Goal: Information Seeking & Learning: Learn about a topic

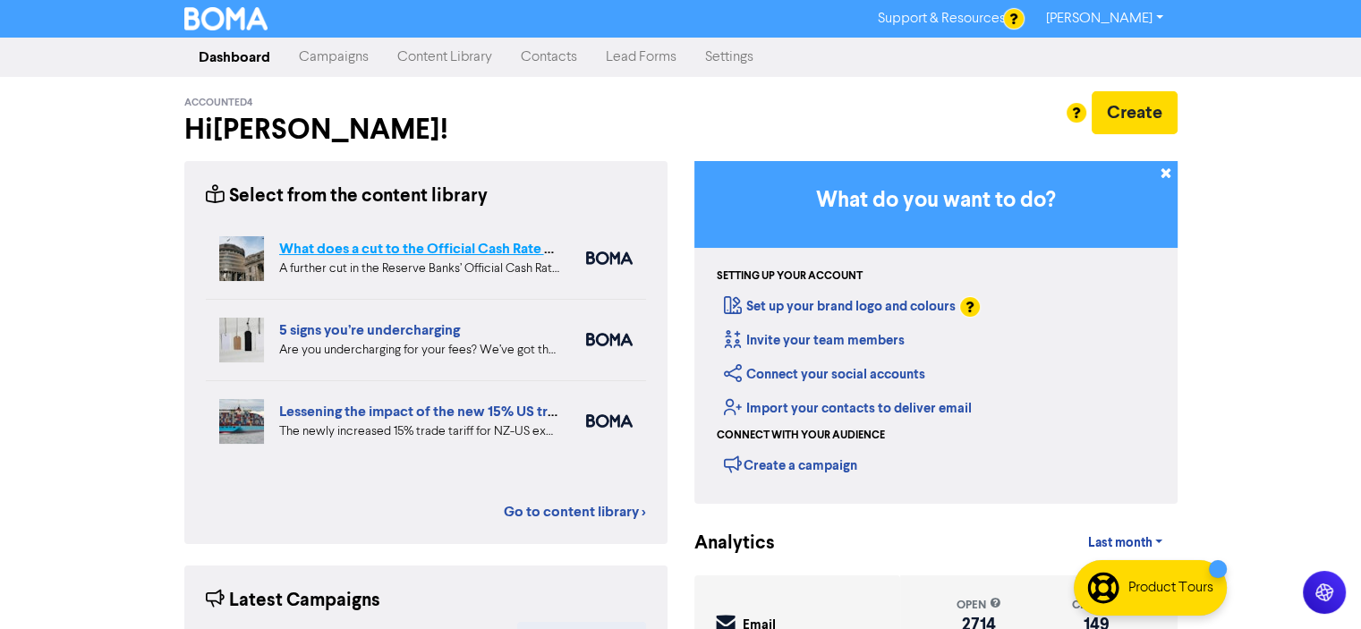
click at [387, 250] on link "What does a cut to the Official Cash Rate mean for your business?" at bounding box center [488, 249] width 419 height 18
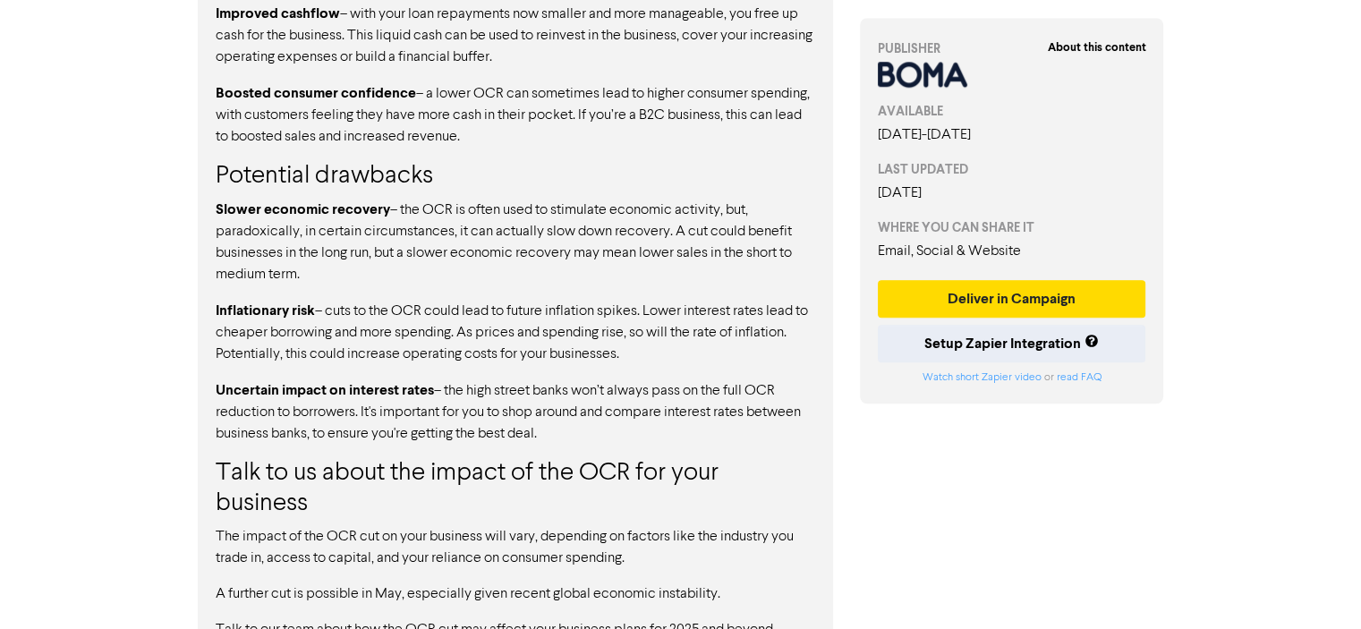
scroll to position [1790, 0]
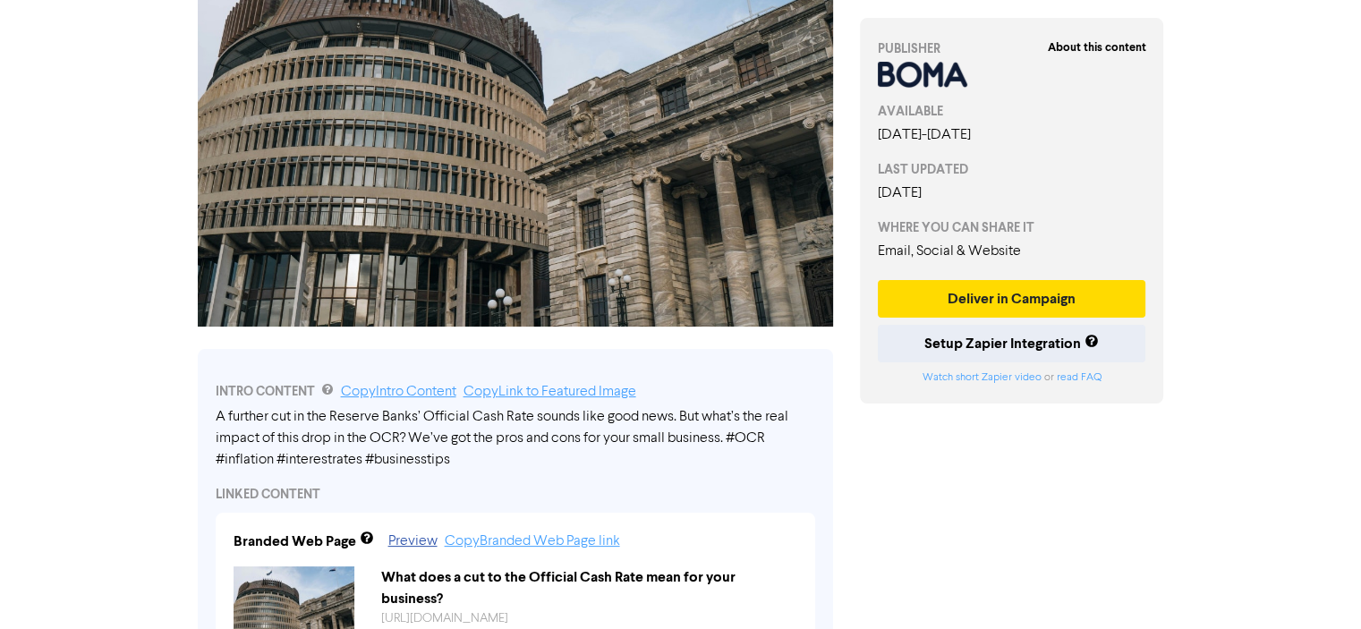
click at [39, 353] on div "Support & Resources Video Tutorials FAQ & Guides Marketing Education [PERSON_NA…" at bounding box center [680, 46] width 1361 height 629
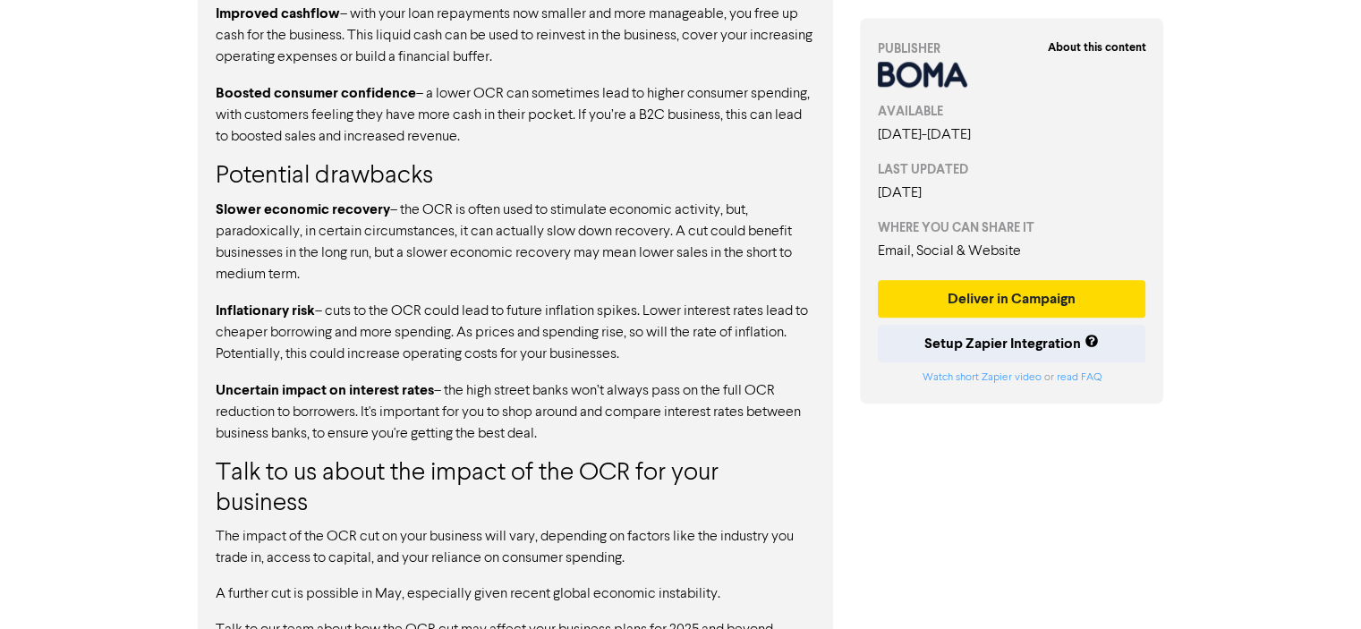
scroll to position [1790, 0]
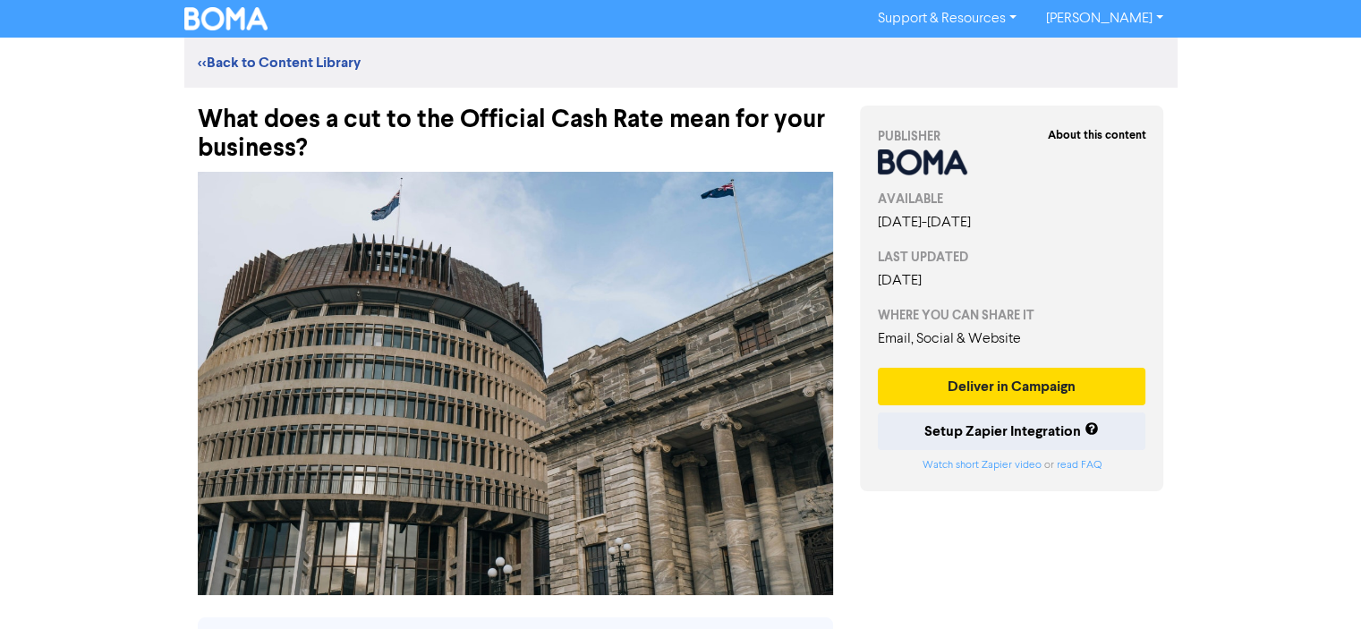
click at [859, 65] on div "<< Back to Content Library" at bounding box center [680, 62] width 993 height 21
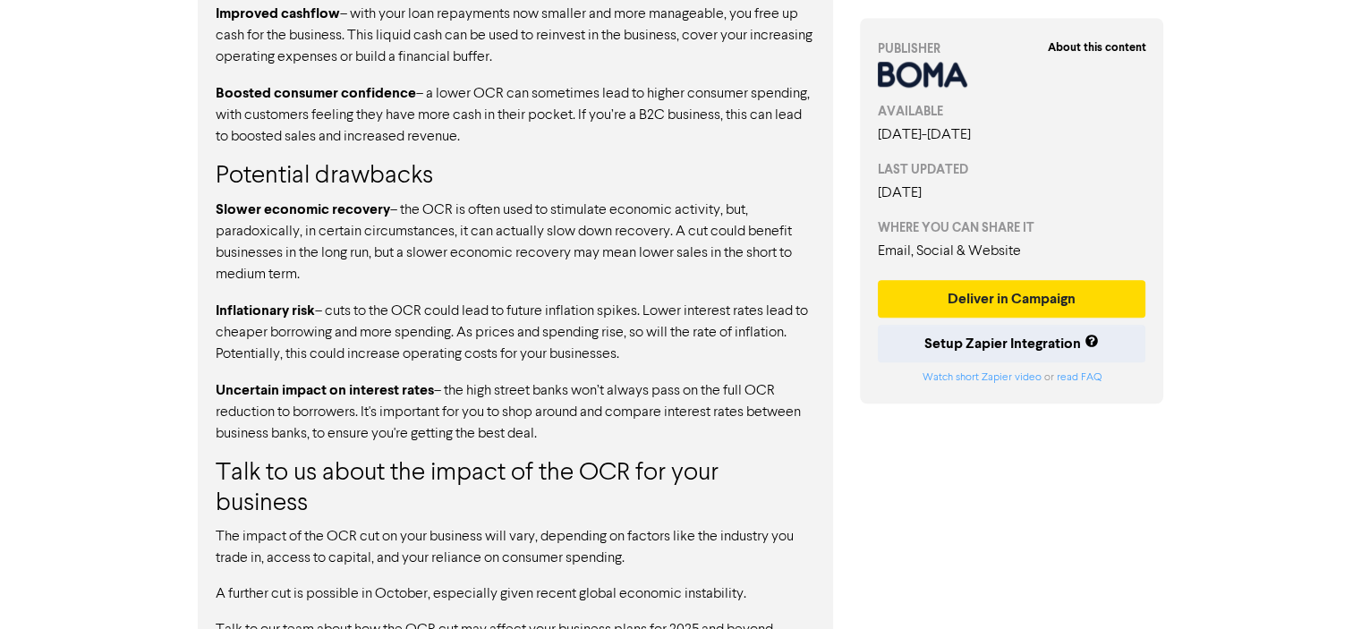
scroll to position [1790, 0]
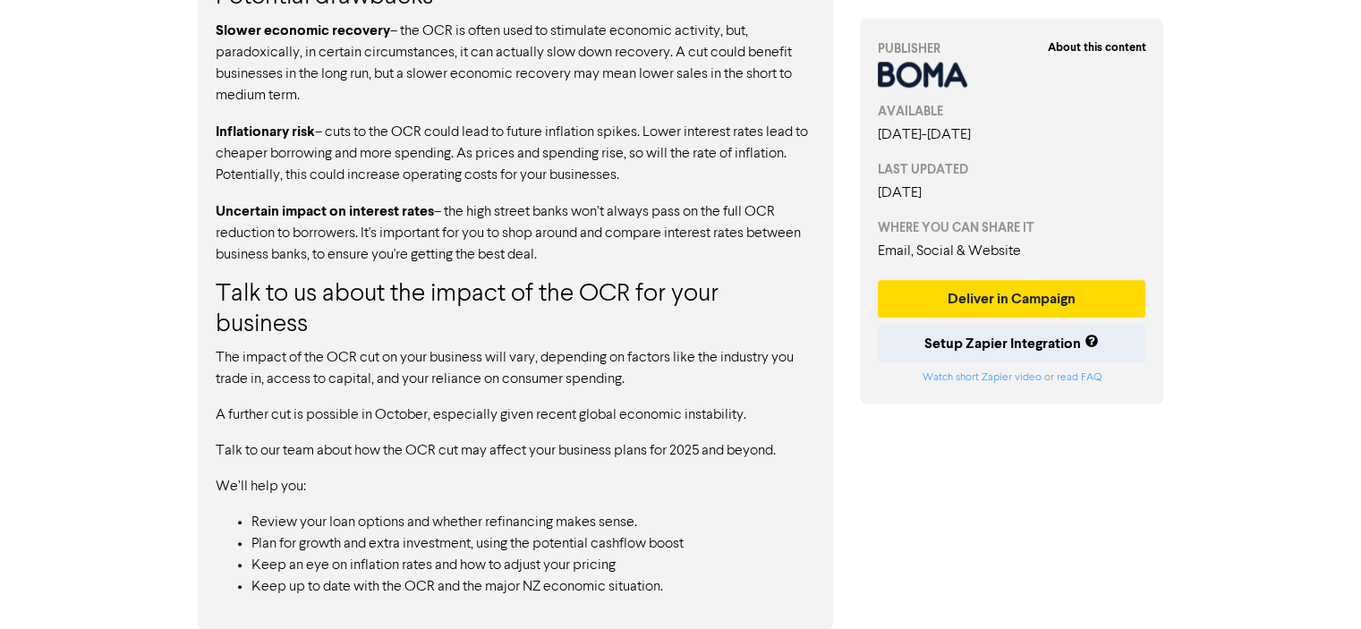
drag, startPoint x: 946, startPoint y: 6, endPoint x: 1020, endPoint y: 482, distance: 481.8
